Goal: Check status: Check status

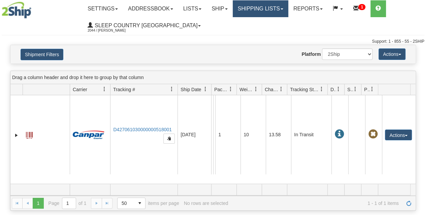
click at [274, 13] on link "Shipping lists" at bounding box center [261, 8] width 56 height 17
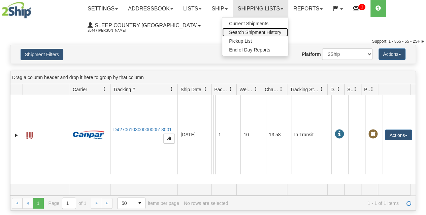
click at [252, 35] on link "Search Shipment History" at bounding box center [255, 32] width 66 height 9
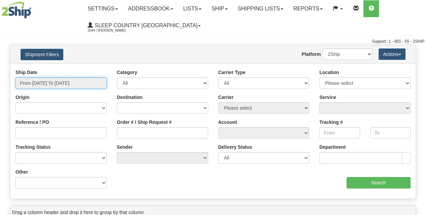
click at [56, 89] on input "From [DATE] To [DATE]" at bounding box center [60, 82] width 91 height 11
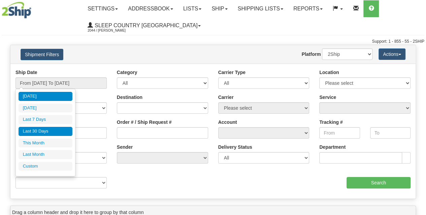
click at [58, 133] on li "Last 30 Days" at bounding box center [46, 131] width 54 height 9
type input "From [DATE] To [DATE]"
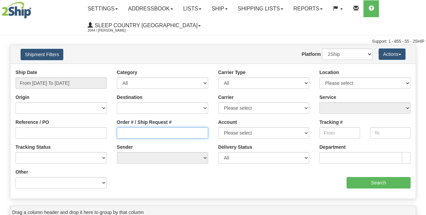
click at [138, 132] on input "Order # / Ship Request #" at bounding box center [162, 132] width 91 height 11
paste input "9002H929695"
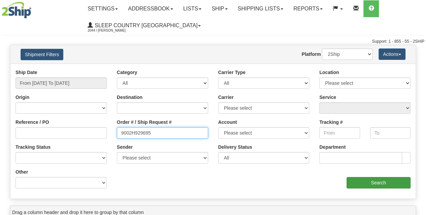
type input "9002H929695"
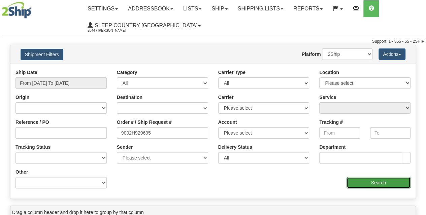
click at [356, 186] on input "Search" at bounding box center [378, 182] width 64 height 11
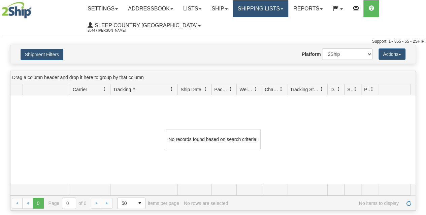
click at [264, 14] on link "Shipping lists" at bounding box center [261, 8] width 56 height 17
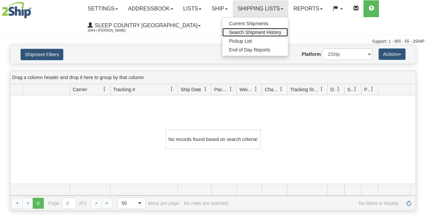
click at [257, 33] on span "Search Shipment History" at bounding box center [255, 32] width 52 height 5
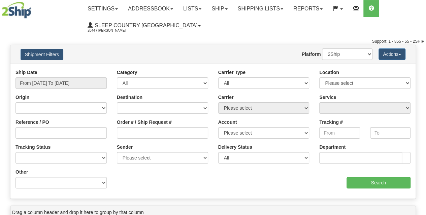
select select "1"
click at [322, 48] on select "2Ship Imported" at bounding box center [347, 53] width 50 height 11
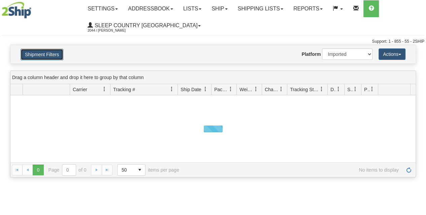
click at [51, 54] on button "Shipment Filters" at bounding box center [42, 54] width 43 height 11
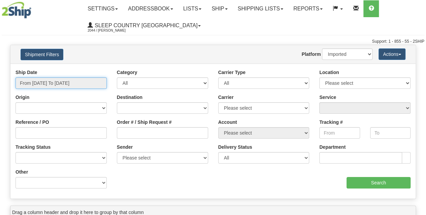
click at [79, 85] on input "From [DATE] To [DATE]" at bounding box center [60, 82] width 91 height 11
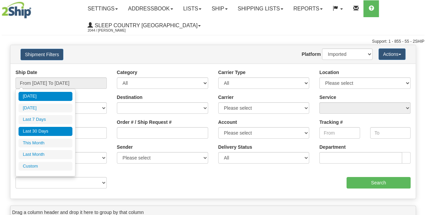
click at [45, 133] on li "Last 30 Days" at bounding box center [46, 131] width 54 height 9
type input "From [DATE] To [DATE]"
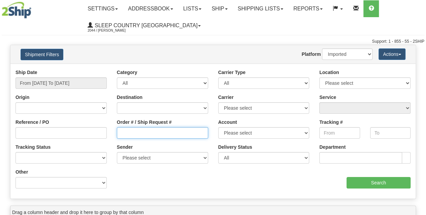
click at [125, 129] on input "Order # / Ship Request #" at bounding box center [162, 132] width 91 height 11
paste input "9002H929695"
type input "9002H929695"
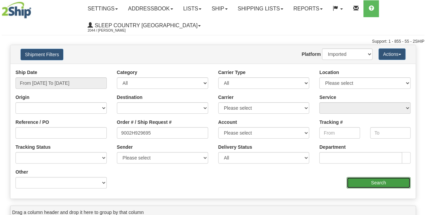
click at [379, 185] on input "Search" at bounding box center [378, 182] width 64 height 11
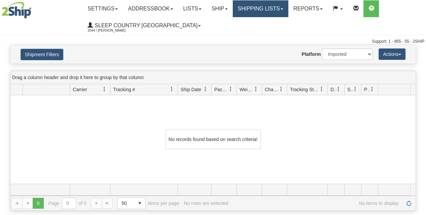
click at [259, 14] on link "Shipping lists" at bounding box center [261, 8] width 56 height 17
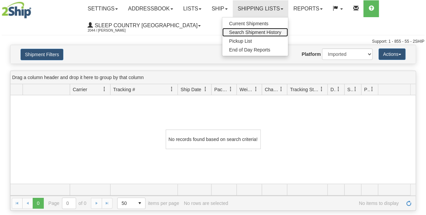
click at [255, 32] on span "Search Shipment History" at bounding box center [255, 32] width 52 height 5
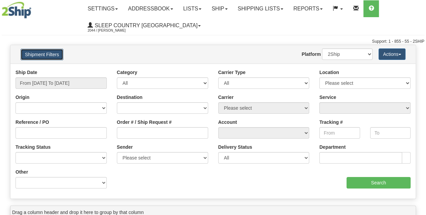
click at [51, 54] on button "Shipment Filters" at bounding box center [42, 54] width 43 height 11
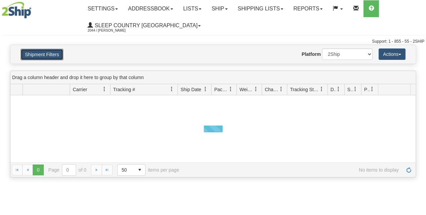
click at [51, 54] on button "Shipment Filters" at bounding box center [42, 54] width 43 height 11
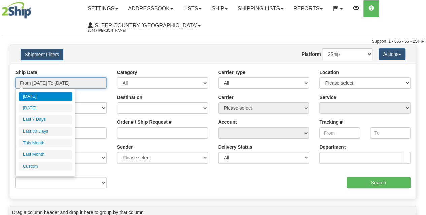
click at [58, 80] on input "From [DATE] To [DATE]" at bounding box center [60, 82] width 91 height 11
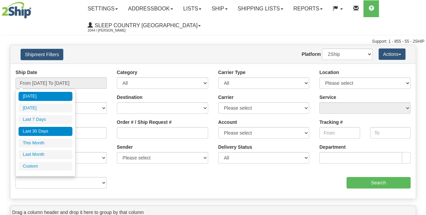
click at [59, 129] on li "Last 30 Days" at bounding box center [46, 131] width 54 height 9
type input "From [DATE] To [DATE]"
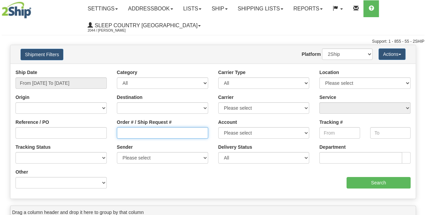
click at [142, 135] on input "Order # / Ship Request #" at bounding box center [162, 132] width 91 height 11
paste input "9002H994497"
type input "9002H994497"
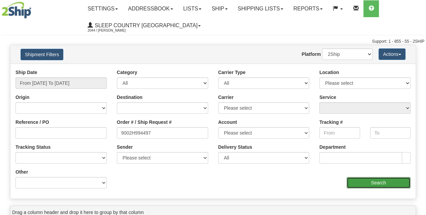
click at [370, 182] on input "Search" at bounding box center [378, 182] width 64 height 11
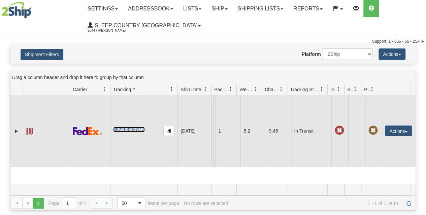
click at [129, 130] on link "392268266114" at bounding box center [128, 129] width 31 height 5
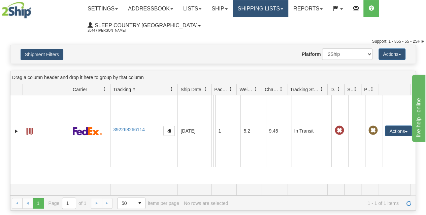
click at [264, 8] on link "Shipping lists" at bounding box center [261, 8] width 56 height 17
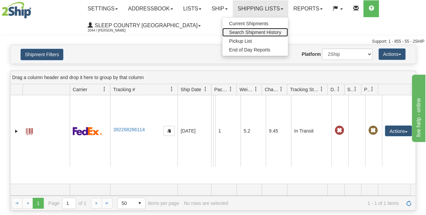
click at [256, 32] on span "Search Shipment History" at bounding box center [255, 32] width 52 height 5
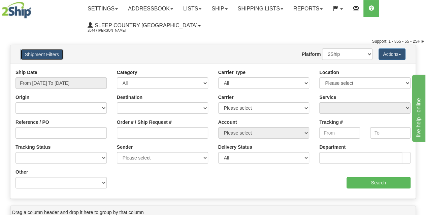
click at [37, 58] on button "Shipment Filters" at bounding box center [42, 54] width 43 height 11
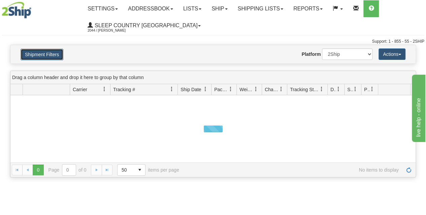
click at [38, 60] on button "Shipment Filters" at bounding box center [42, 54] width 43 height 11
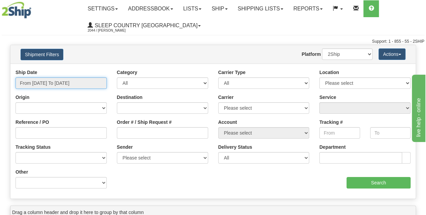
click at [45, 80] on input "From [DATE] To [DATE]" at bounding box center [60, 82] width 91 height 11
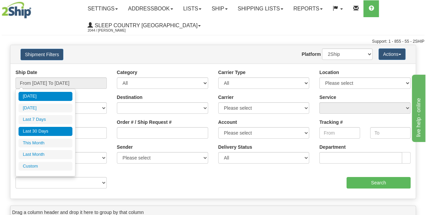
click at [41, 132] on li "Last 30 Days" at bounding box center [46, 131] width 54 height 9
type input "From [DATE] To [DATE]"
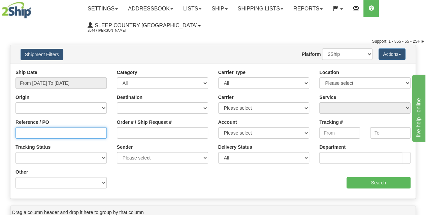
click at [43, 132] on input "Reference / PO" at bounding box center [60, 132] width 91 height 11
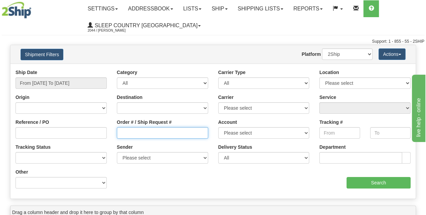
click at [129, 135] on input "Order # / Ship Request #" at bounding box center [162, 132] width 91 height 11
paste input "9000H991608"
type input "9000H991608"
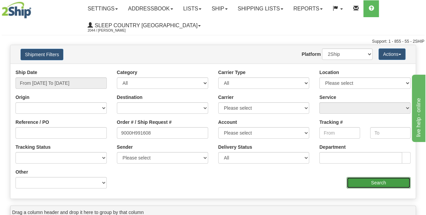
click at [365, 183] on input "Search" at bounding box center [378, 182] width 64 height 11
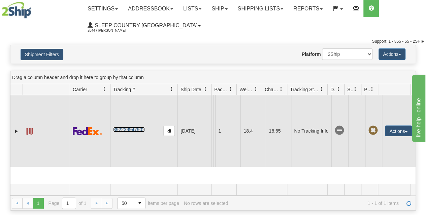
click at [132, 130] on link "392239947902" at bounding box center [128, 129] width 31 height 5
